Goal: Task Accomplishment & Management: Complete application form

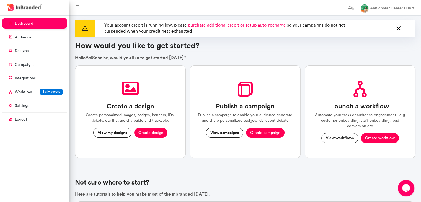
click at [400, 28] on icon at bounding box center [398, 28] width 7 height 9
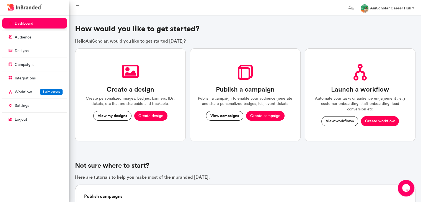
click at [396, 5] on link "AniScholar Career Hub" at bounding box center [387, 7] width 63 height 11
click at [385, 25] on link "Account settings" at bounding box center [397, 23] width 45 height 8
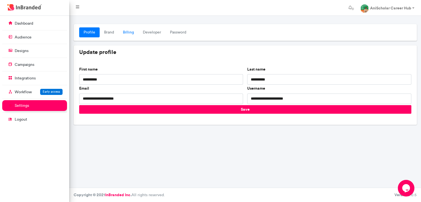
click at [127, 28] on link "Billing" at bounding box center [128, 32] width 20 height 10
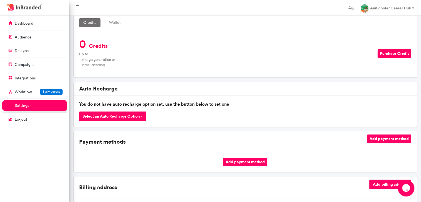
scroll to position [89, 0]
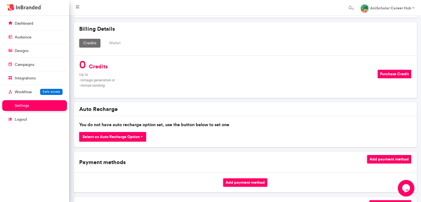
click at [394, 70] on button "Purchase Credit" at bounding box center [394, 74] width 34 height 9
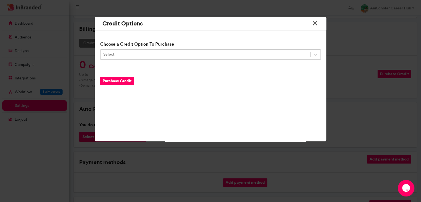
drag, startPoint x: 243, startPoint y: 60, endPoint x: 232, endPoint y: 49, distance: 15.5
click at [232, 49] on div "Choose a Credit Option To Purchase Select... Purchase Credit" at bounding box center [210, 76] width 231 height 83
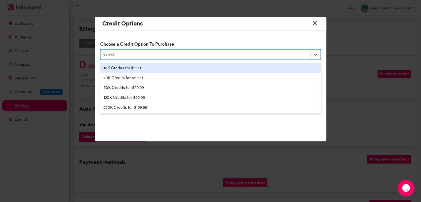
click at [232, 49] on div "Select..." at bounding box center [210, 54] width 220 height 11
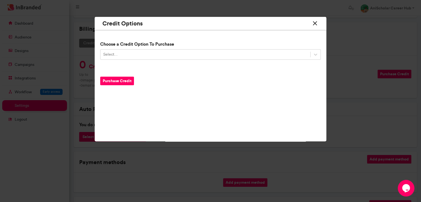
click at [311, 23] on icon at bounding box center [314, 23] width 7 height 10
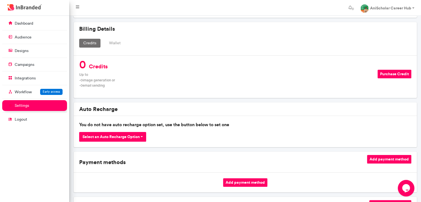
scroll to position [0, 0]
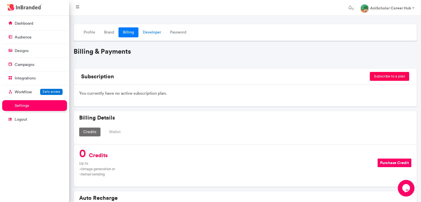
click at [150, 35] on link "Developer" at bounding box center [151, 32] width 27 height 10
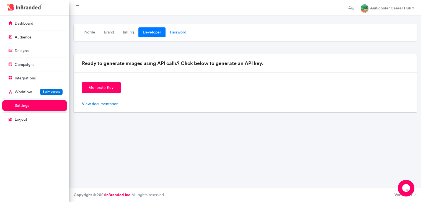
click at [170, 32] on link "Password" at bounding box center [177, 32] width 25 height 10
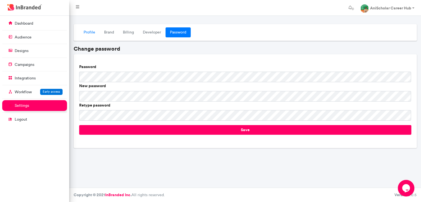
click at [89, 35] on link "Profile" at bounding box center [89, 32] width 20 height 10
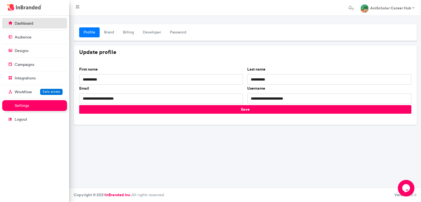
click at [32, 20] on link "dashboard" at bounding box center [34, 23] width 65 height 11
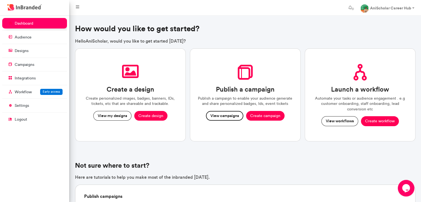
click at [227, 118] on button "View campaigns" at bounding box center [224, 116] width 37 height 10
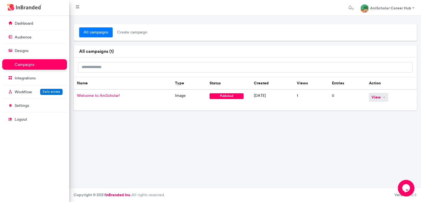
click at [383, 98] on span "view →" at bounding box center [378, 97] width 19 height 9
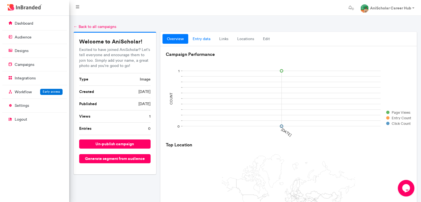
click at [200, 41] on link "entry data" at bounding box center [201, 39] width 27 height 10
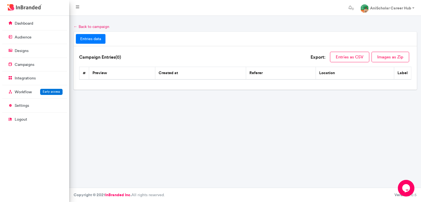
click at [88, 27] on link "← Back to campaign" at bounding box center [92, 26] width 36 height 5
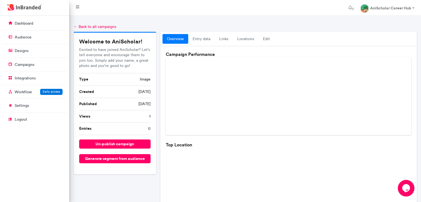
click at [80, 26] on link "← Back to all campaigns" at bounding box center [95, 26] width 43 height 5
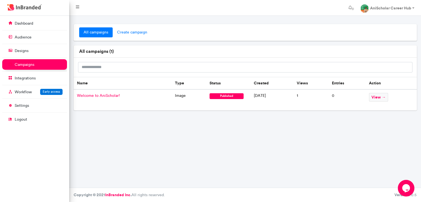
click at [130, 32] on span "create campaign" at bounding box center [132, 32] width 39 height 10
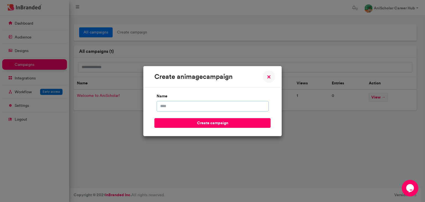
click at [177, 111] on input "name" at bounding box center [212, 106] width 112 height 11
type input "*"
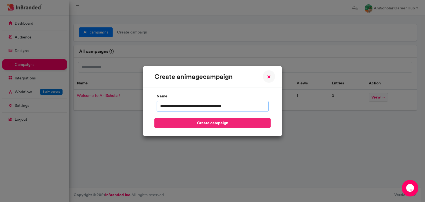
type input "**********"
click at [194, 119] on button "create campaign" at bounding box center [212, 123] width 116 height 10
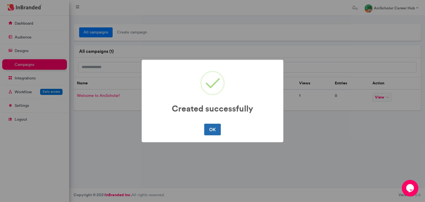
click at [216, 130] on button "OK" at bounding box center [212, 130] width 16 height 12
